Goal: Task Accomplishment & Management: Complete application form

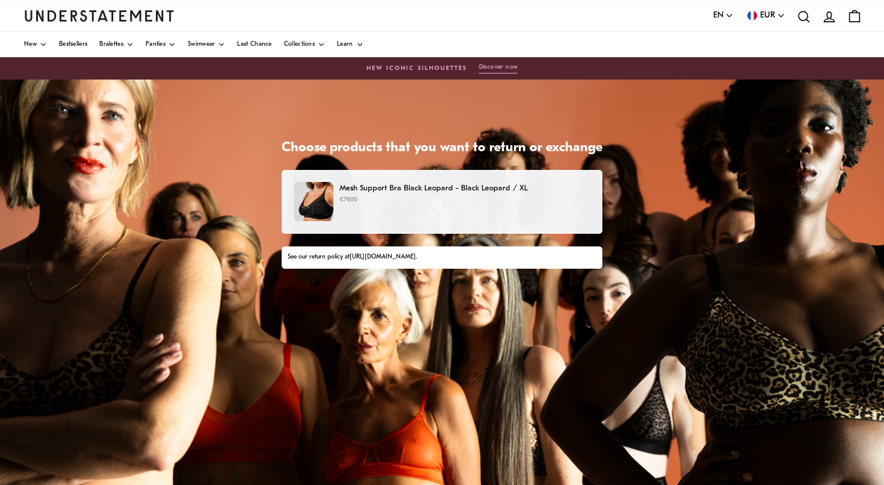
click at [381, 208] on div "Mesh Support Bra Black Leopard - Black Leopard / XL €79.00" at bounding box center [442, 201] width 296 height 39
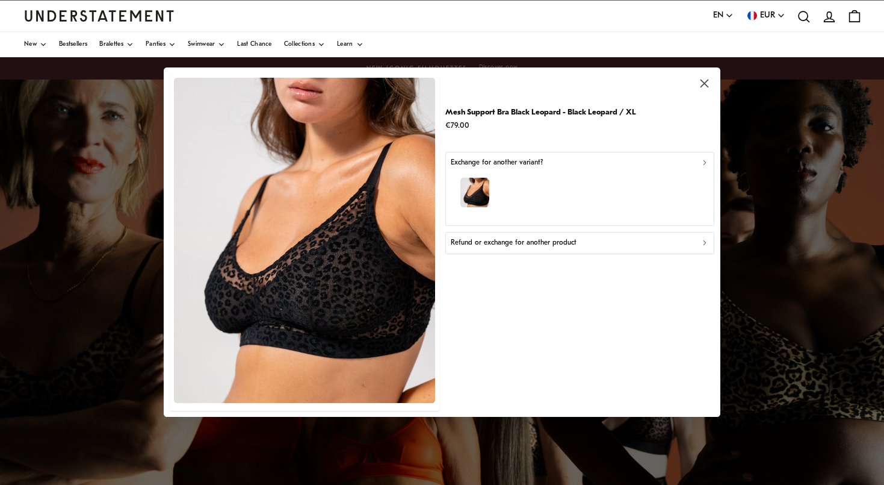
click at [568, 244] on p "Refund or exchange for another product" at bounding box center [513, 242] width 126 height 11
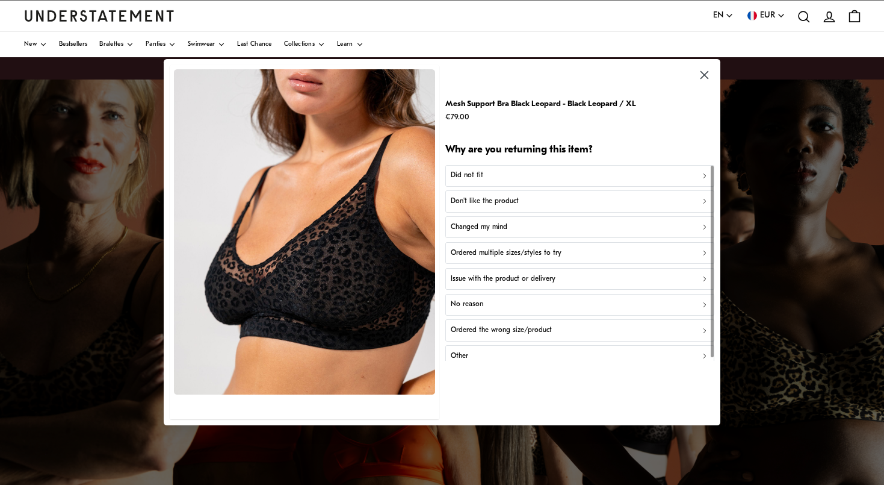
click at [523, 175] on div "Did not fit" at bounding box center [579, 175] width 259 height 11
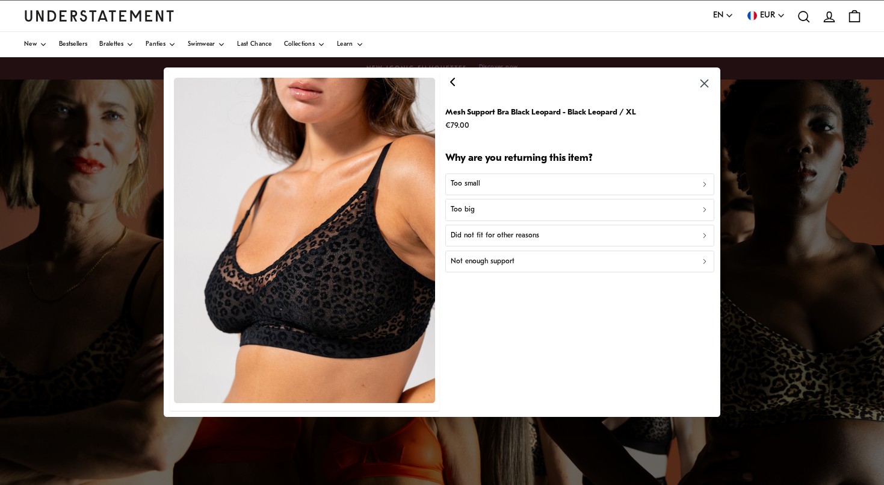
click at [511, 207] on div "Too big" at bounding box center [579, 209] width 259 height 11
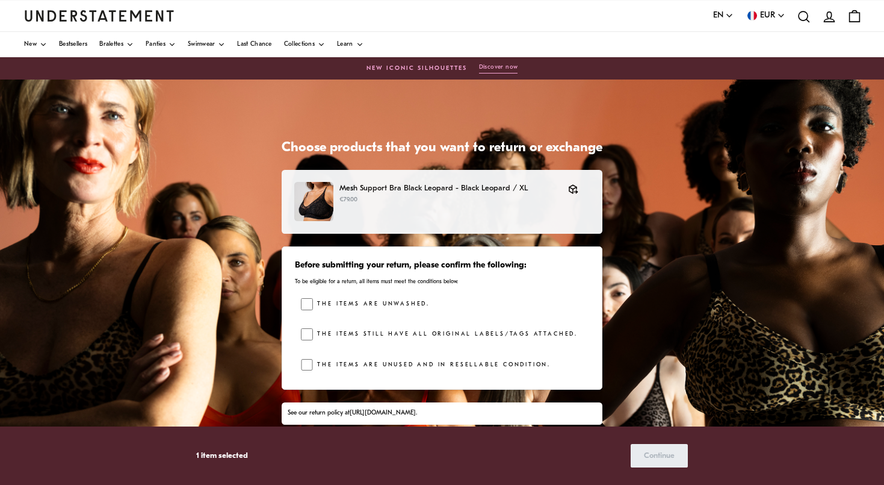
click at [297, 296] on div "Before submitting your return, please confirm the following: To be eligible for…" at bounding box center [442, 317] width 321 height 143
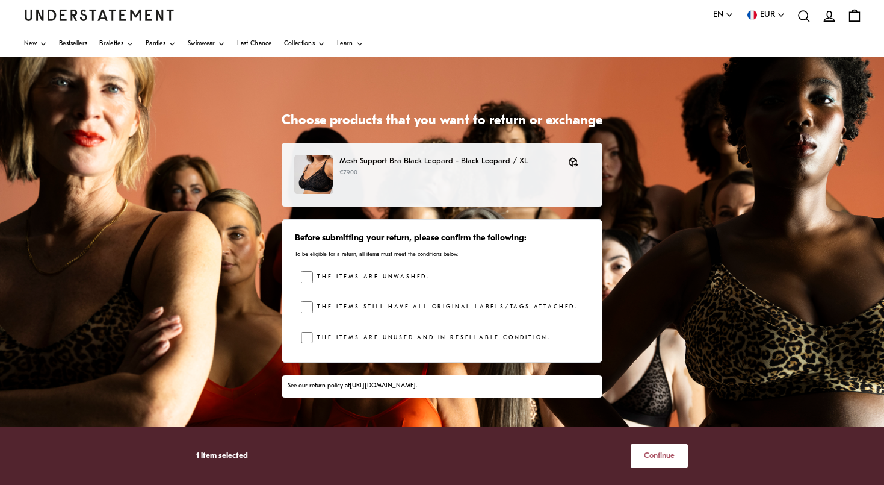
scroll to position [11, 0]
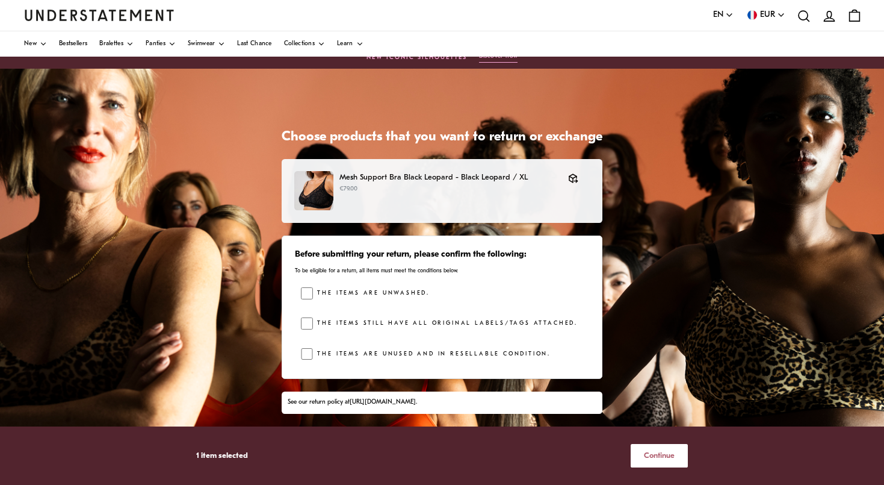
click at [650, 446] on span "Continue" at bounding box center [659, 455] width 31 height 22
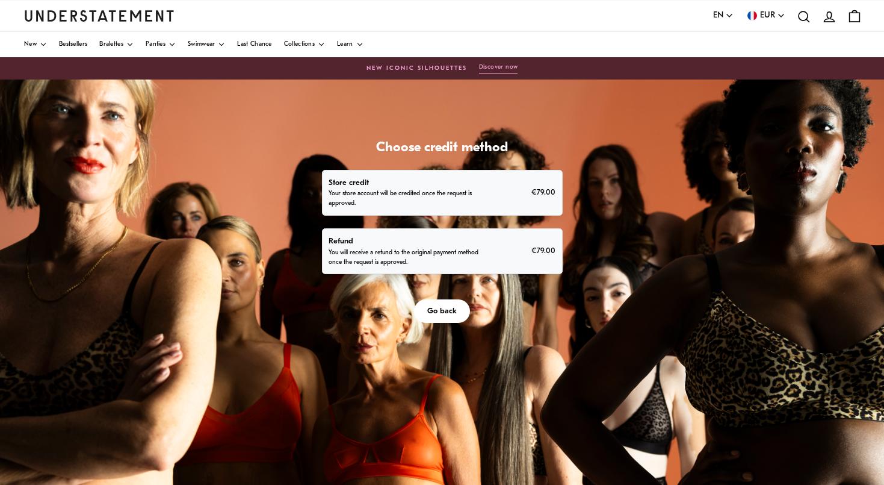
click at [487, 247] on div "Refund You will receive a refund to the original payment method once the reques…" at bounding box center [442, 251] width 227 height 33
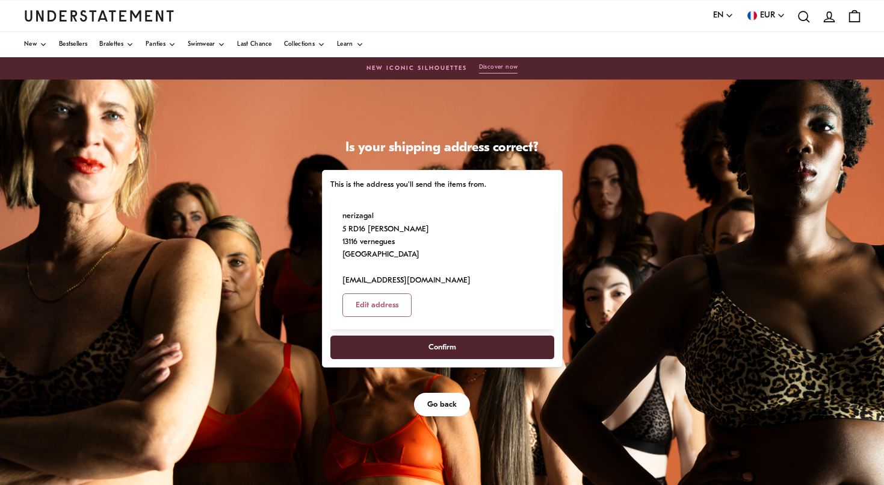
click at [446, 336] on span "Confirm" at bounding box center [443, 347] width 28 height 22
select select "**"
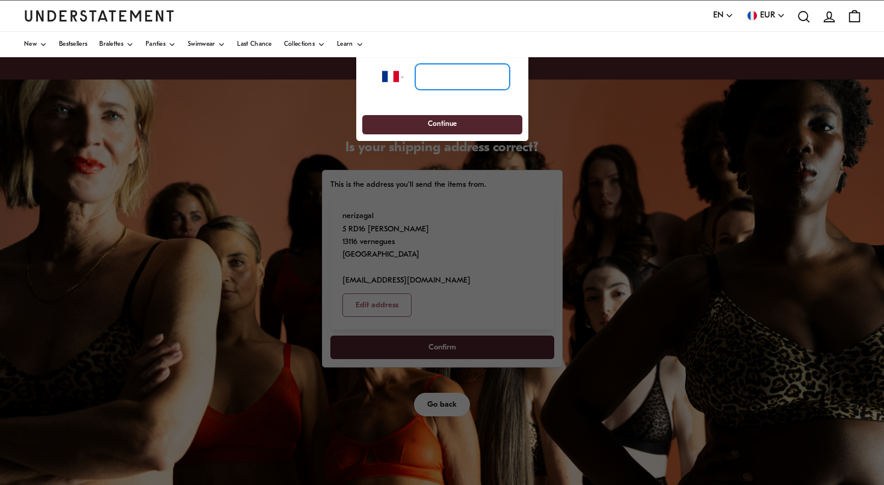
click at [455, 73] on input "tel" at bounding box center [462, 77] width 95 height 26
type input "*********"
click at [439, 122] on span "Continue" at bounding box center [442, 125] width 29 height 19
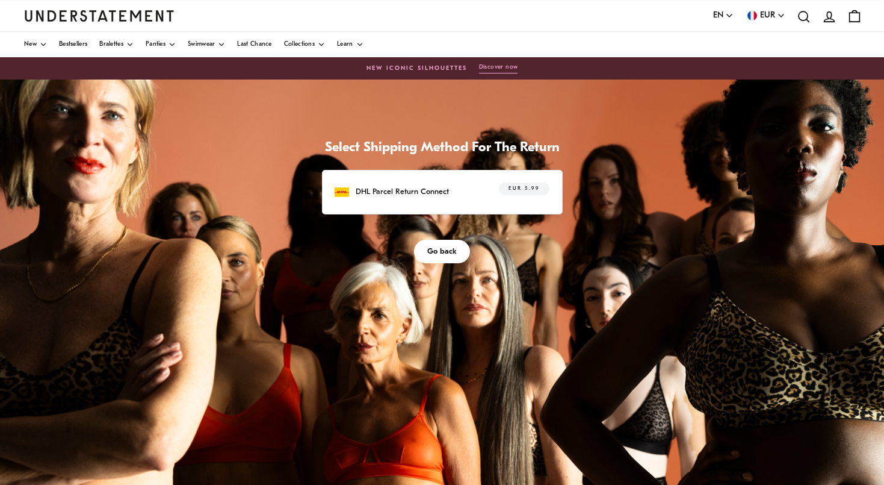
click at [453, 196] on div "DHL Parcel Return Connect EUR 5.99" at bounding box center [442, 191] width 214 height 19
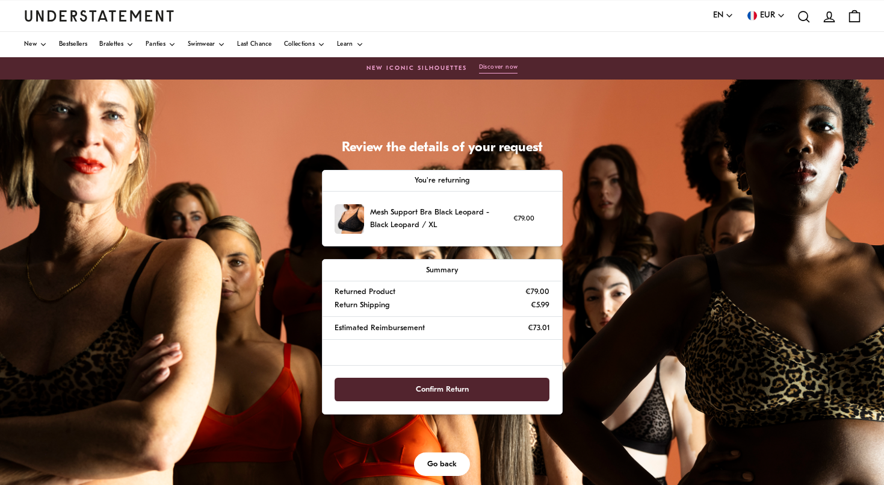
click at [436, 384] on span "Confirm Return" at bounding box center [442, 389] width 53 height 22
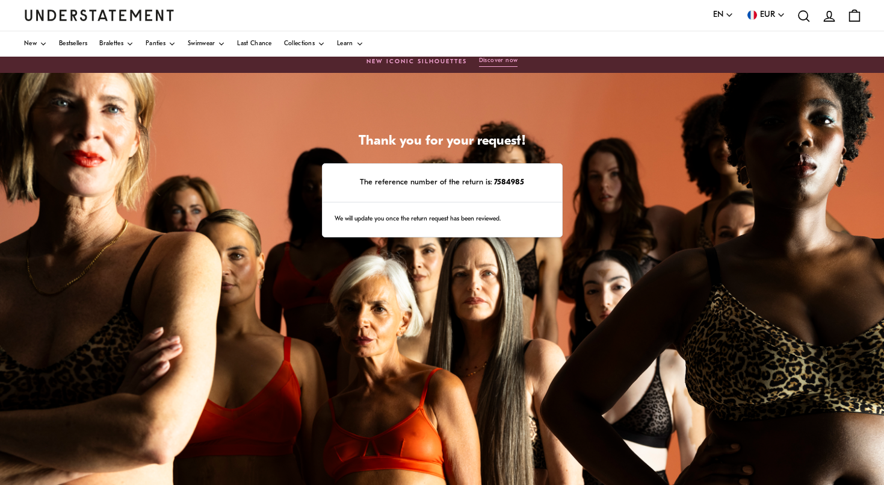
scroll to position [7, 0]
